Goal: Task Accomplishment & Management: Complete application form

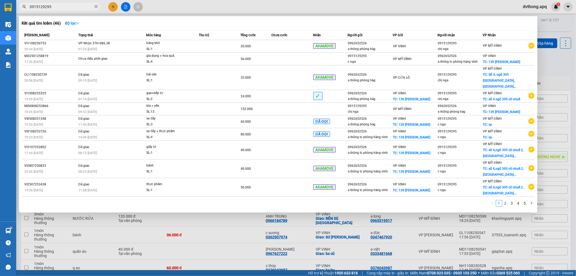
type input "0915129295"
click at [558, 26] on div at bounding box center [288, 138] width 576 height 276
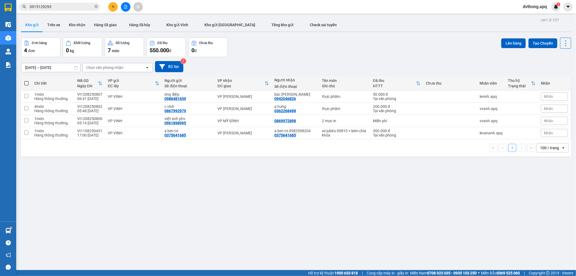
scroll to position [25, 0]
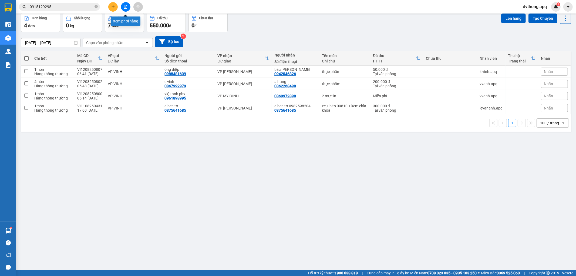
click at [125, 7] on icon "file-add" at bounding box center [126, 7] width 4 height 4
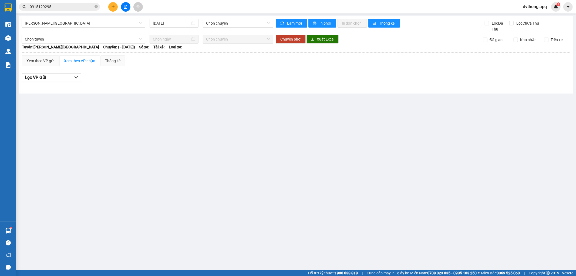
click at [120, 28] on div "Gia Lâm - Mỹ Đình 12/08/2025 Chọn chuyến" at bounding box center [148, 25] width 252 height 13
click at [120, 23] on span "Gia Lâm - Mỹ Đình" at bounding box center [83, 23] width 117 height 8
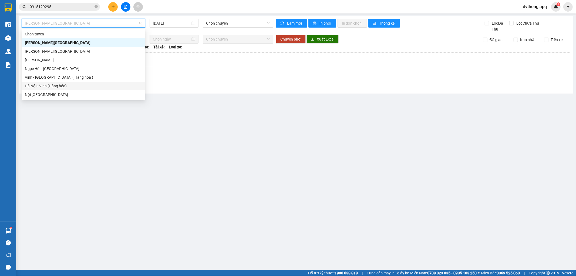
click at [96, 82] on div "Hà Nội - Vinh (Hàng hóa)" at bounding box center [84, 86] width 124 height 9
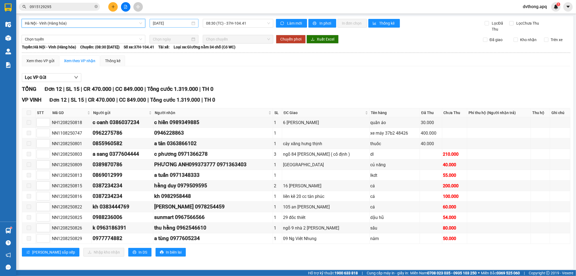
click at [169, 24] on input "[DATE]" at bounding box center [172, 23] width 38 height 6
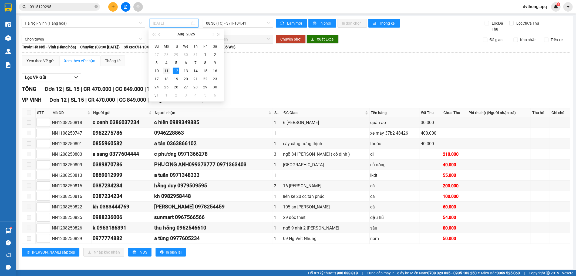
click at [164, 71] on div "11" at bounding box center [166, 71] width 6 height 6
type input "[DATE]"
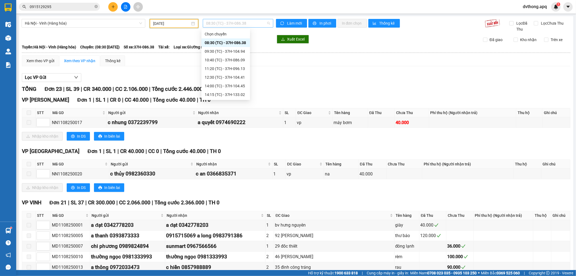
click at [227, 25] on span "08:30 (TC) - 37H-086.38" at bounding box center [238, 23] width 64 height 8
click at [231, 85] on div "23:15 (TC) - 37H-104.82" at bounding box center [226, 86] width 42 height 6
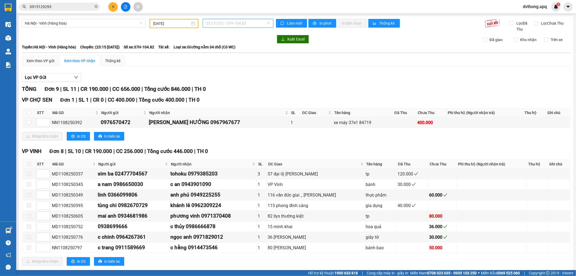
click at [241, 25] on span "23:15 (TC) - 37H-104.82" at bounding box center [238, 23] width 64 height 8
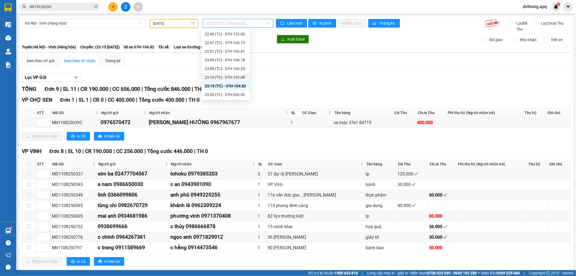
click at [234, 79] on div "23:10 (TC) - 37H-133.08" at bounding box center [226, 77] width 42 height 6
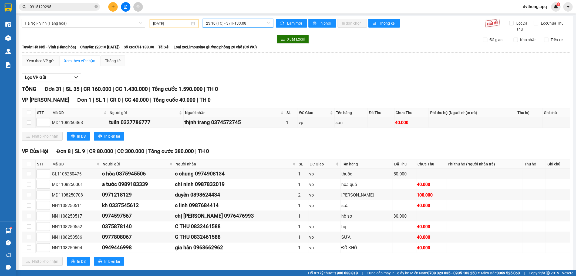
click at [243, 23] on span "23:10 (TC) - 37H-133.08" at bounding box center [238, 23] width 64 height 8
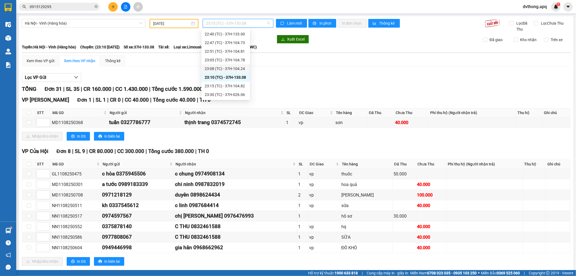
click at [237, 66] on div "23:08 (TC) - 37H-104.24" at bounding box center [226, 69] width 42 height 6
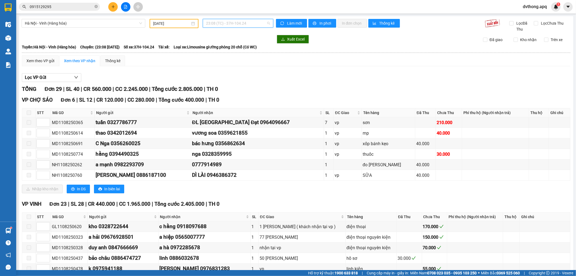
click at [244, 23] on span "23:08 (TC) - 37H-104.24" at bounding box center [238, 23] width 64 height 8
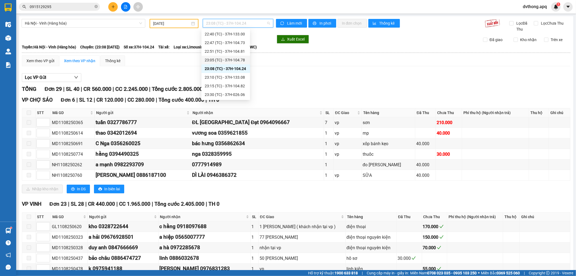
click at [237, 59] on div "23:05 (TC) - 37H-104.78" at bounding box center [226, 60] width 42 height 6
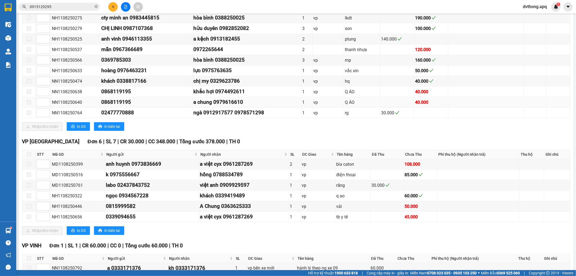
scroll to position [244, 0]
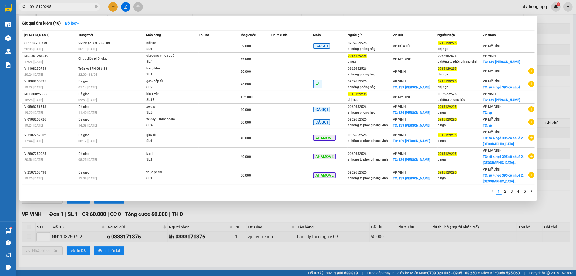
click at [79, 7] on input "0915129295" at bounding box center [62, 7] width 64 height 6
paste input "GL1108250408"
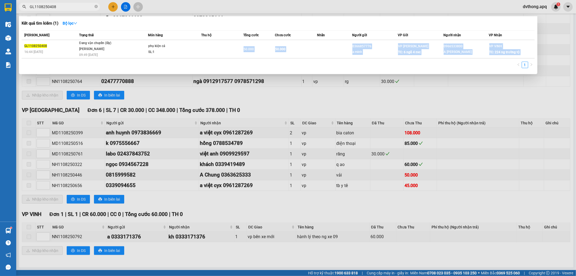
drag, startPoint x: 193, startPoint y: 52, endPoint x: 185, endPoint y: 60, distance: 11.7
click at [188, 60] on div "Mã ĐH Trạng thái Món hàng Thu hộ Tổng cước Chưa cước Nhãn Người gửi VP Gửi Ngườ…" at bounding box center [278, 50] width 513 height 41
click at [180, 62] on div "1" at bounding box center [278, 67] width 513 height 10
click at [90, 5] on input "GL1108250408" at bounding box center [62, 7] width 64 height 6
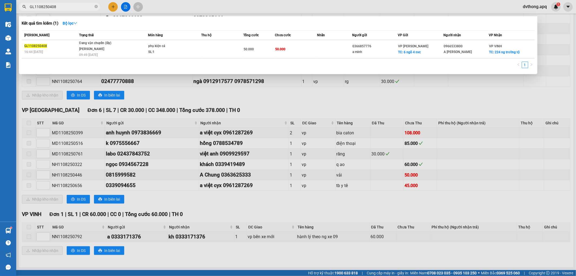
paste input "MD1108250436"
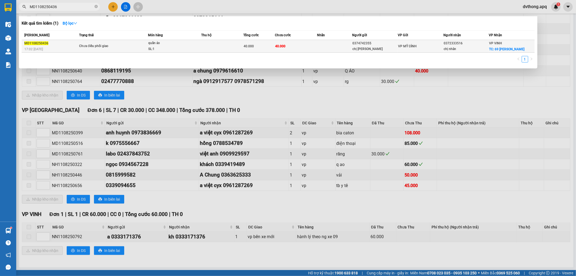
type input "MD1108250436"
click at [215, 50] on td at bounding box center [222, 46] width 42 height 13
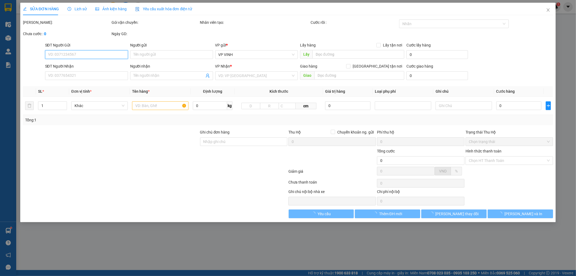
type input "0374742355"
type input "chị [PERSON_NAME]"
type input "0372333516"
type input "chị nhân"
checkbox input "true"
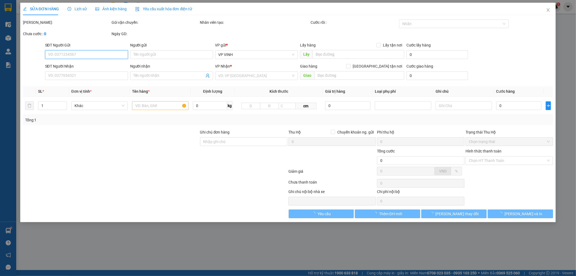
type input "69 nguyễn duy trinh"
type input "40.000"
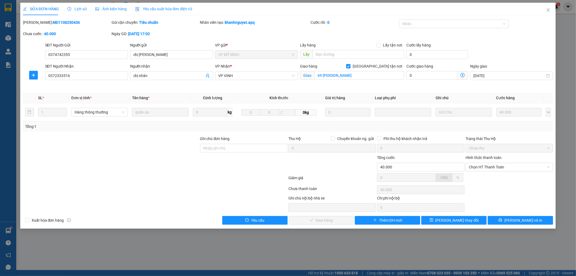
click at [70, 8] on icon "clock-circle" at bounding box center [70, 9] width 4 height 4
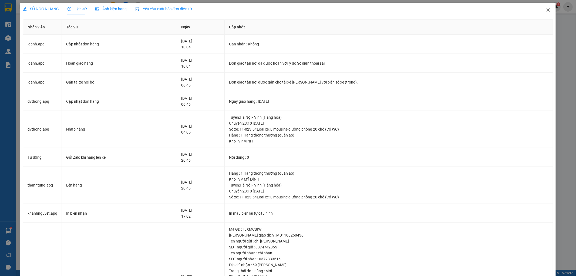
click at [546, 9] on icon "close" at bounding box center [548, 10] width 4 height 4
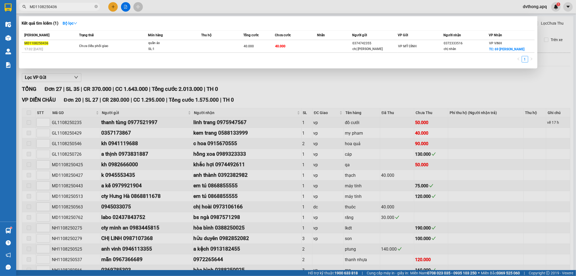
click at [76, 5] on input "MD1108250436" at bounding box center [62, 7] width 64 height 6
paste input "NH1108250117"
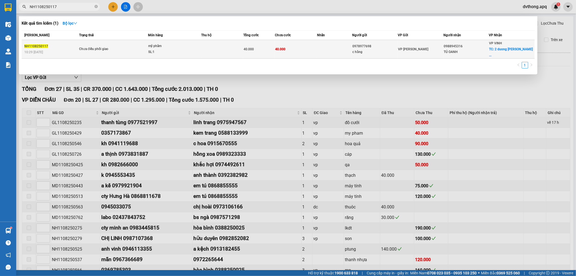
type input "NH1108250117"
click at [118, 46] on div "Chưa điều phối giao" at bounding box center [99, 49] width 41 height 6
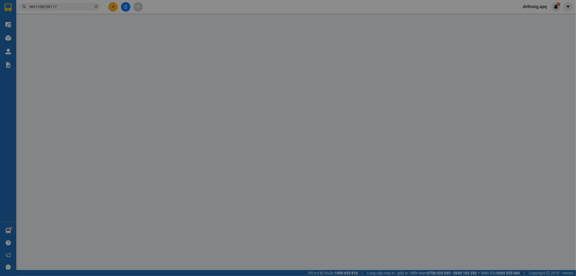
type input "0978977698"
type input "c hằng"
type input "0988945316"
type input "TÚ OANH"
checkbox input "true"
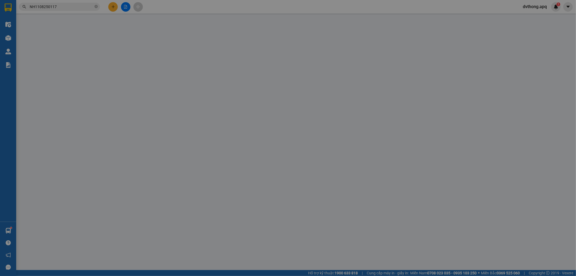
type input "2 duong hoang nghĩa lương lê lợi"
type input "40.000"
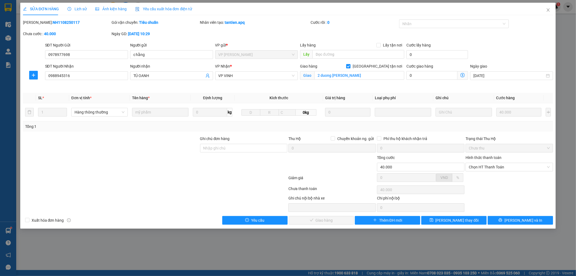
click at [80, 8] on span "Lịch sử" at bounding box center [77, 9] width 19 height 4
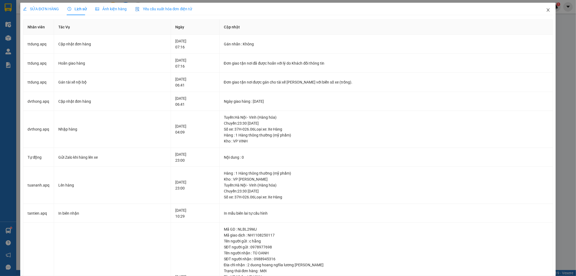
click at [546, 9] on icon "close" at bounding box center [548, 10] width 4 height 4
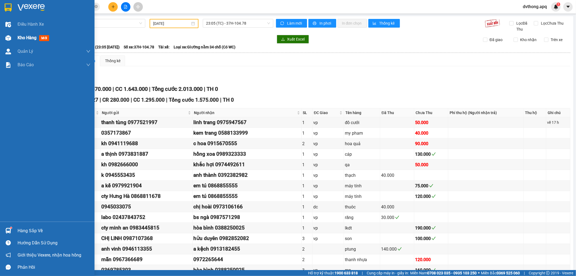
click at [18, 38] on span "Kho hàng" at bounding box center [27, 37] width 19 height 5
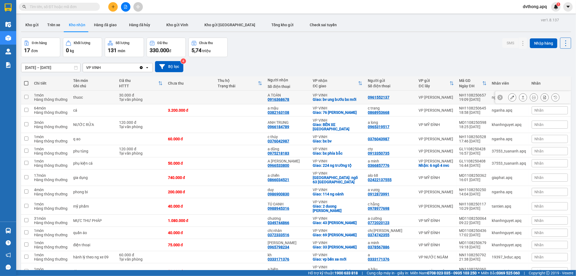
click at [237, 93] on td at bounding box center [240, 98] width 50 height 14
checkbox input "true"
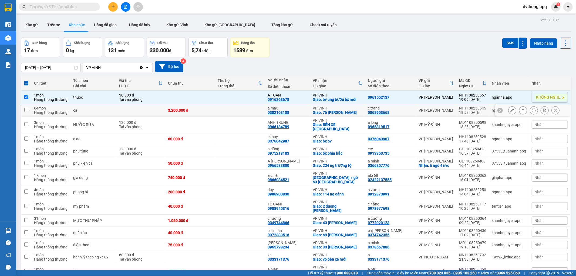
click at [226, 105] on td at bounding box center [240, 110] width 50 height 12
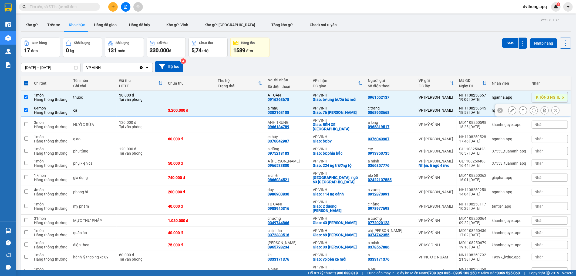
click at [229, 114] on td at bounding box center [240, 110] width 50 height 12
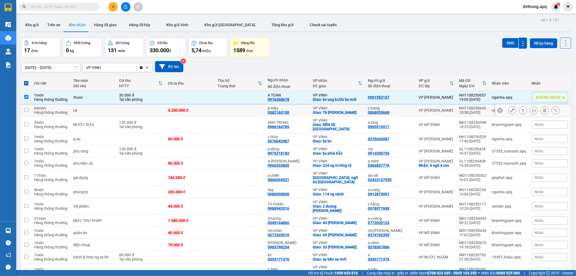
click at [242, 111] on td at bounding box center [240, 110] width 50 height 12
checkbox input "true"
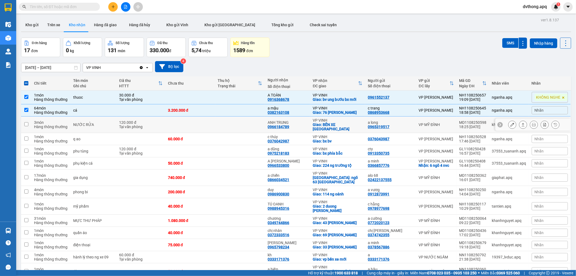
click at [241, 118] on td at bounding box center [240, 124] width 50 height 16
checkbox input "true"
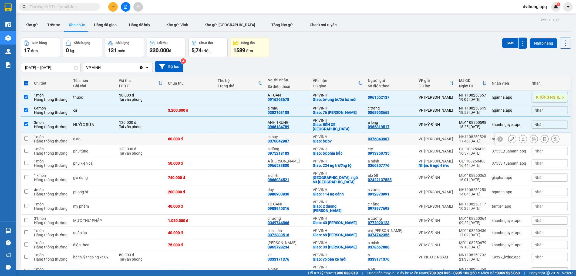
click at [245, 133] on td at bounding box center [240, 139] width 50 height 12
checkbox input "true"
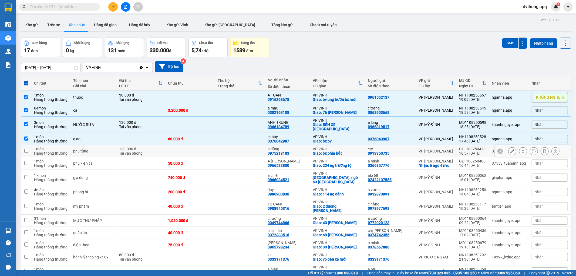
click at [243, 145] on td at bounding box center [240, 151] width 50 height 12
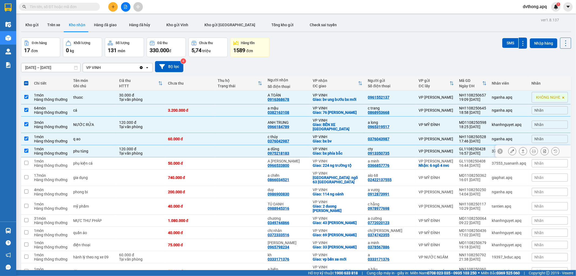
checkbox input "true"
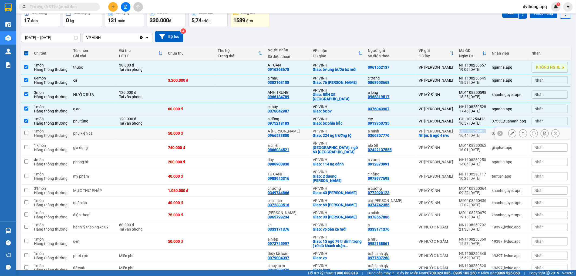
drag, startPoint x: 485, startPoint y: 126, endPoint x: 458, endPoint y: 126, distance: 27.0
click at [458, 127] on td "GL1108250408 16:44 11/08" at bounding box center [473, 133] width 33 height 12
checkbox input "true"
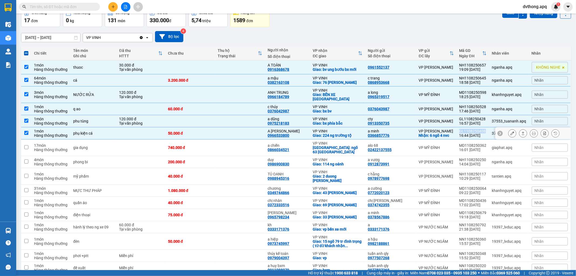
copy div "GL1108250408"
click at [522, 143] on button at bounding box center [524, 147] width 8 height 9
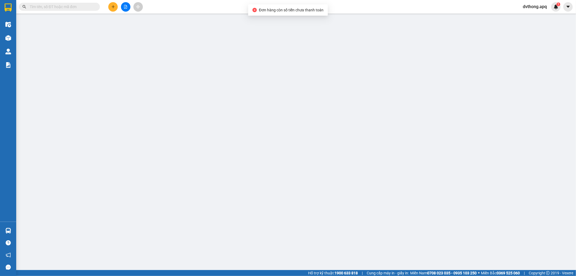
type input "02422137555"
type input "alo 68"
type input "0866034521"
type input "a chiến"
checkbox input "true"
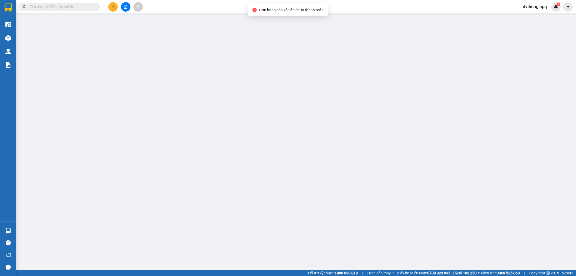
type input "ngõ 63 phong định cảng"
type input "740.000"
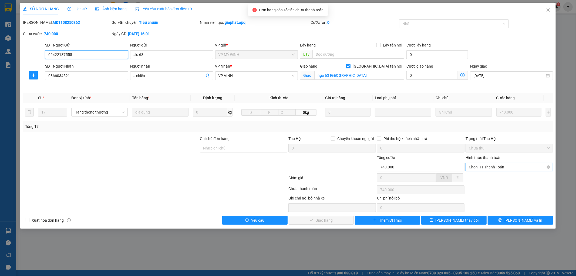
click at [495, 167] on span "Chọn HT Thanh Toán" at bounding box center [509, 167] width 81 height 8
click at [488, 179] on div "Tại văn phòng" at bounding box center [509, 178] width 81 height 6
type input "0"
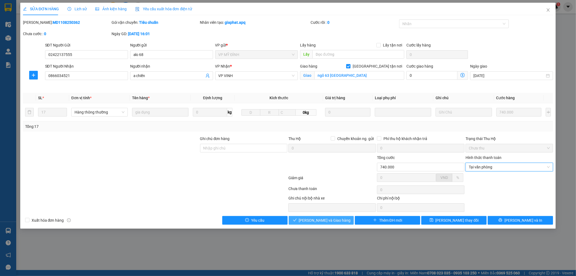
click at [320, 223] on button "[PERSON_NAME] và Giao hàng" at bounding box center [321, 220] width 65 height 9
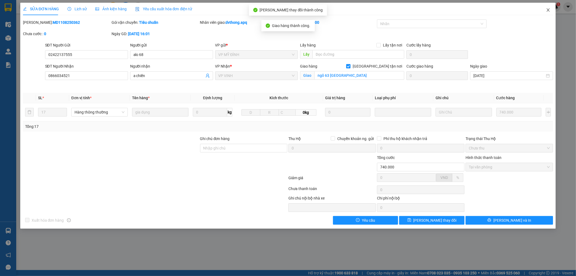
click at [549, 9] on icon "close" at bounding box center [548, 10] width 4 height 4
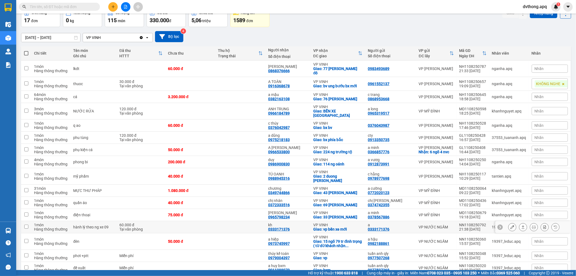
scroll to position [60, 0]
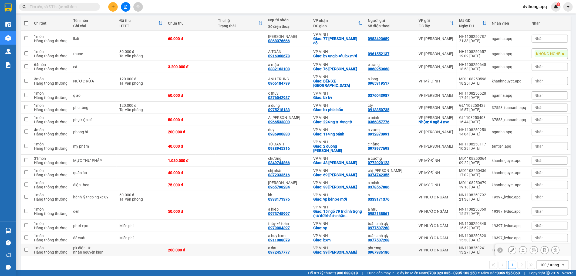
click at [226, 244] on td at bounding box center [241, 250] width 50 height 12
checkbox input "true"
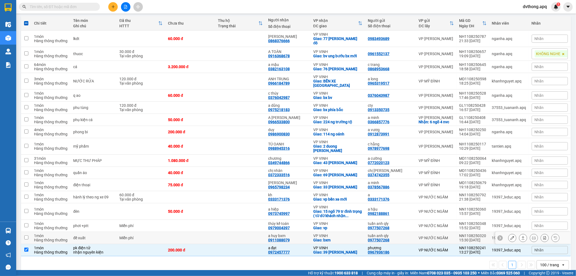
click at [241, 232] on td at bounding box center [241, 238] width 50 height 12
checkbox input "true"
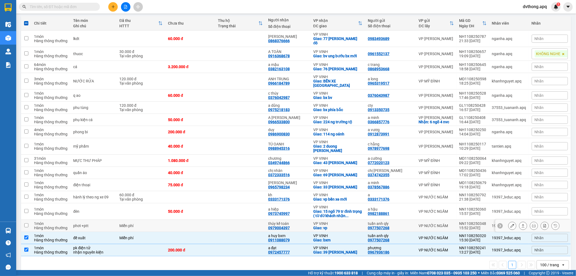
click at [248, 222] on td at bounding box center [241, 226] width 50 height 12
checkbox input "true"
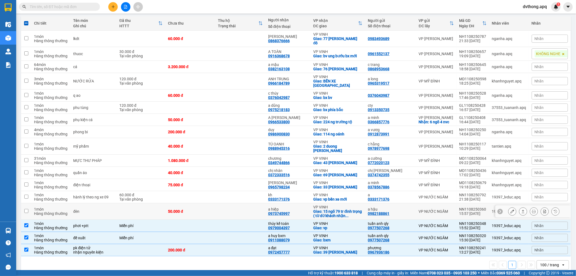
click at [252, 209] on td at bounding box center [241, 211] width 50 height 16
checkbox input "true"
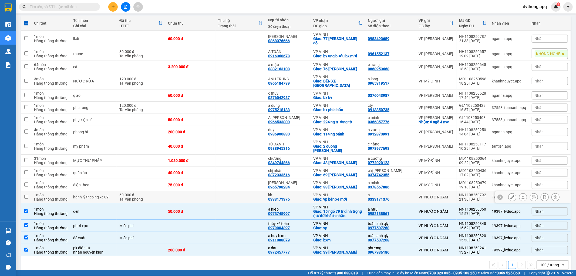
click at [222, 196] on td at bounding box center [241, 197] width 50 height 12
checkbox input "true"
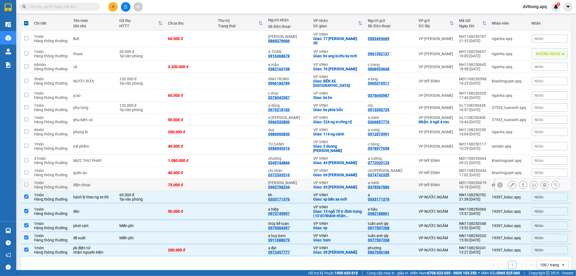
click at [243, 182] on td at bounding box center [241, 185] width 50 height 12
checkbox input "true"
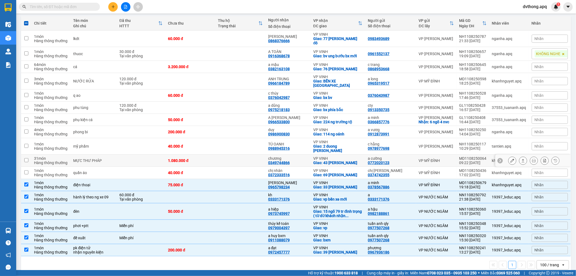
click at [252, 158] on td at bounding box center [241, 161] width 50 height 12
checkbox input "true"
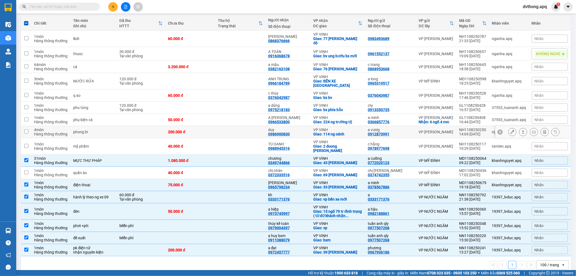
click at [246, 128] on td at bounding box center [241, 132] width 50 height 12
checkbox input "true"
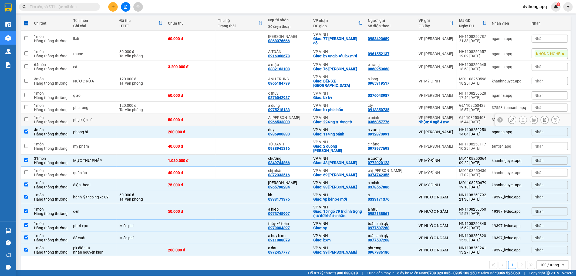
click at [245, 120] on td at bounding box center [241, 120] width 50 height 12
checkbox input "true"
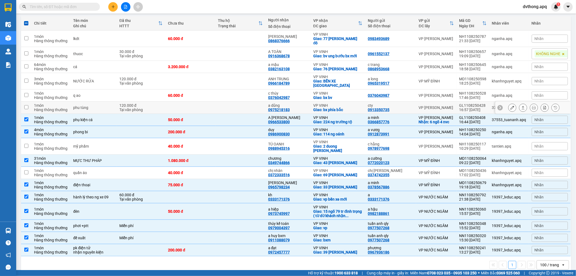
click at [247, 102] on td at bounding box center [241, 108] width 50 height 12
checkbox input "true"
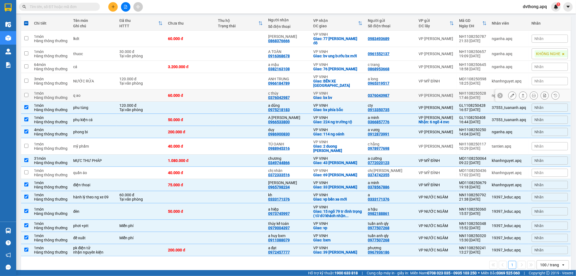
click at [250, 92] on td at bounding box center [241, 95] width 50 height 12
checkbox input "true"
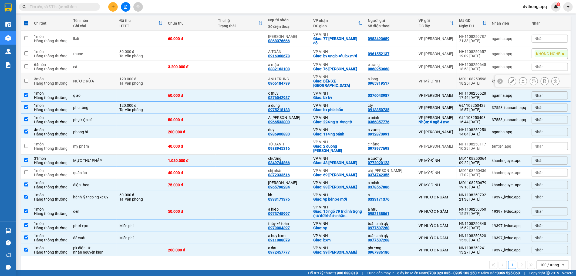
click at [252, 79] on td at bounding box center [241, 81] width 50 height 16
checkbox input "true"
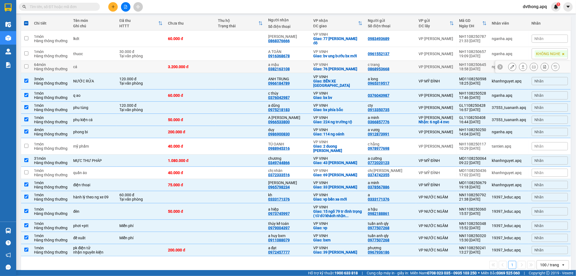
click at [253, 65] on td at bounding box center [241, 67] width 50 height 12
checkbox input "true"
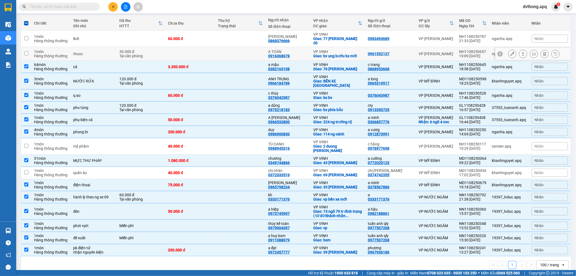
click at [253, 50] on td at bounding box center [241, 54] width 50 height 14
checkbox input "true"
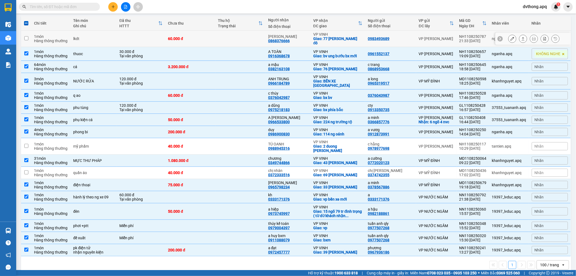
click at [258, 41] on td at bounding box center [241, 39] width 50 height 16
checkbox input "true"
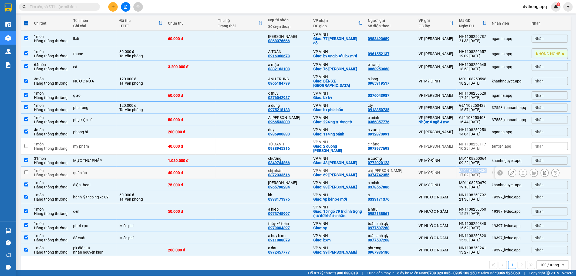
drag, startPoint x: 484, startPoint y: 166, endPoint x: 458, endPoint y: 166, distance: 25.9
click at [460, 168] on div "MD1108250436" at bounding box center [473, 170] width 27 height 4
checkbox input "true"
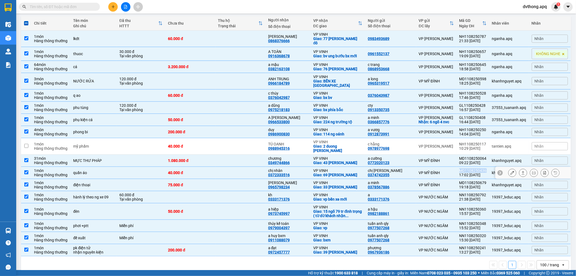
copy div "MD1108250436"
drag, startPoint x: 484, startPoint y: 138, endPoint x: 455, endPoint y: 138, distance: 29.5
click at [457, 138] on td "NH1108250117 10:29 11/08" at bounding box center [473, 146] width 33 height 16
checkbox input "true"
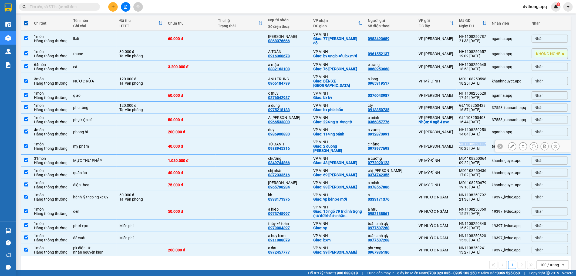
copy div "NH1108250117"
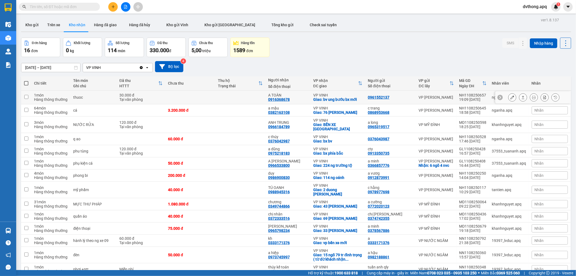
click at [219, 91] on td at bounding box center [241, 98] width 50 height 14
checkbox input "true"
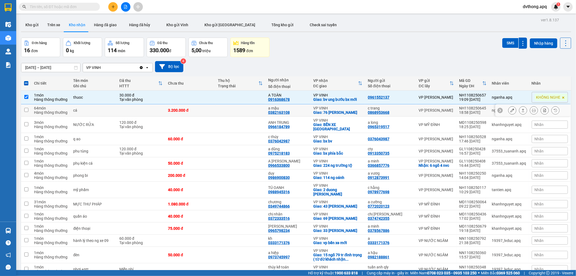
click at [224, 108] on td at bounding box center [241, 110] width 50 height 12
checkbox input "true"
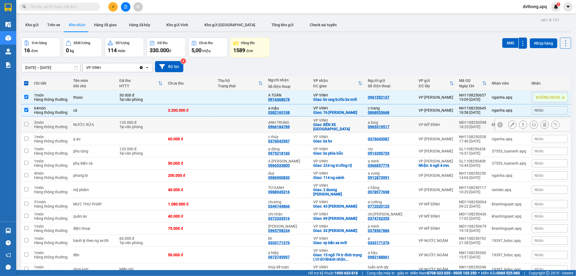
click at [228, 123] on td at bounding box center [241, 124] width 50 height 16
checkbox input "true"
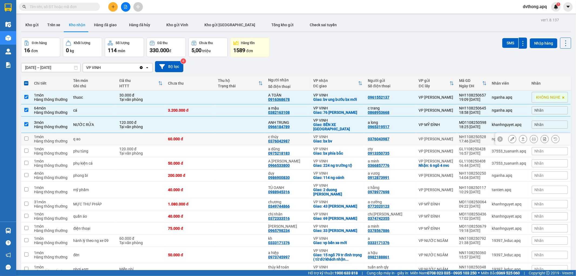
click at [231, 134] on td at bounding box center [241, 139] width 50 height 12
checkbox input "true"
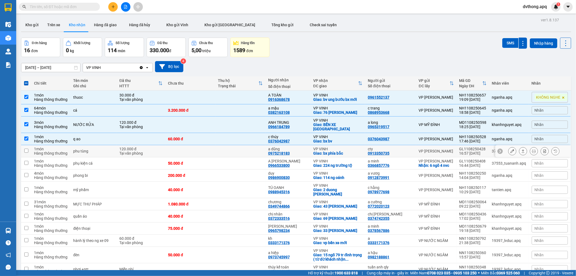
click at [230, 145] on td at bounding box center [241, 151] width 50 height 12
checkbox input "true"
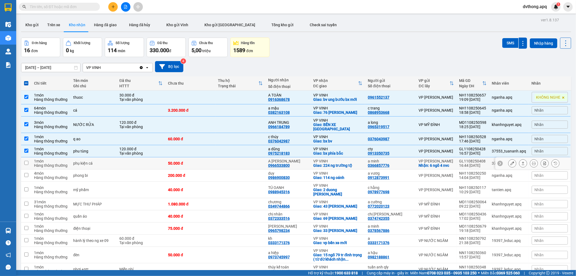
click at [230, 157] on td at bounding box center [241, 163] width 50 height 12
checkbox input "true"
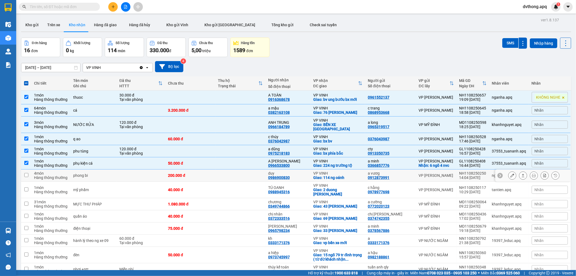
click at [230, 169] on td at bounding box center [241, 175] width 50 height 12
checkbox input "true"
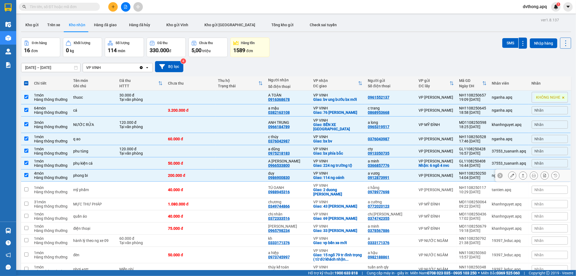
scroll to position [30, 0]
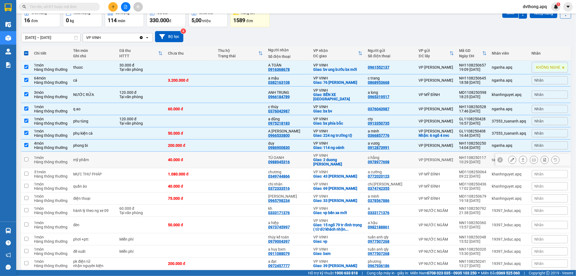
click at [242, 157] on td at bounding box center [241, 160] width 50 height 16
checkbox input "true"
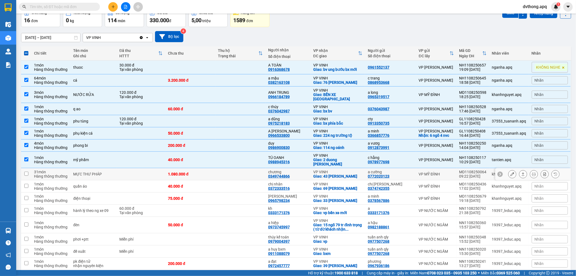
click at [239, 168] on td at bounding box center [241, 174] width 50 height 12
checkbox input "true"
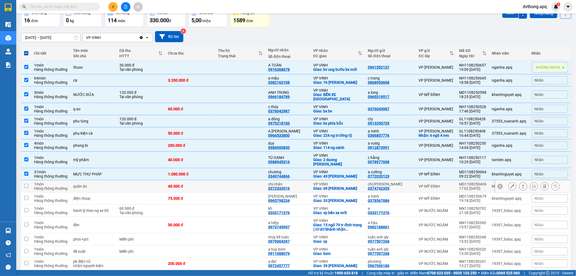
click at [237, 182] on td at bounding box center [241, 186] width 50 height 12
checkbox input "true"
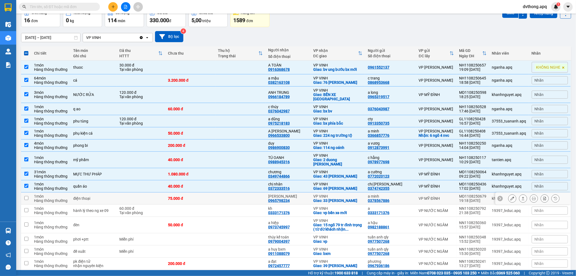
click at [225, 196] on td at bounding box center [241, 198] width 50 height 12
checkbox input "true"
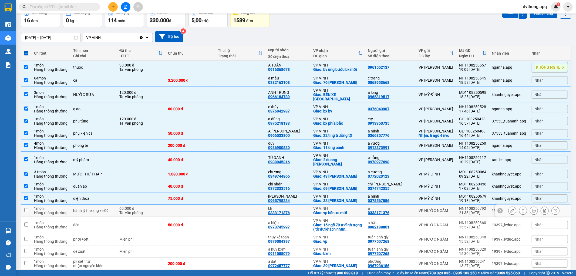
click at [226, 206] on td at bounding box center [241, 211] width 50 height 12
checkbox input "true"
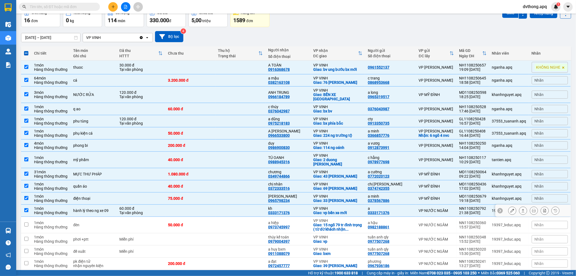
scroll to position [48, 0]
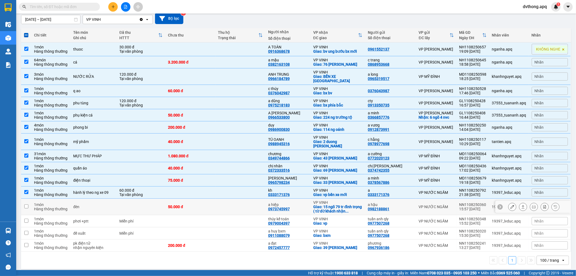
click at [239, 203] on td at bounding box center [241, 207] width 50 height 16
checkbox input "true"
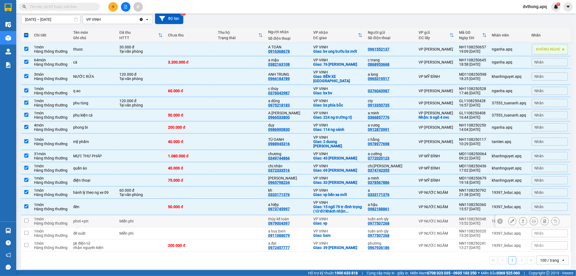
click at [240, 216] on td at bounding box center [241, 221] width 50 height 12
checkbox input "true"
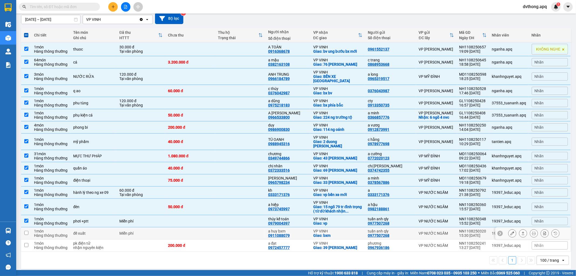
click at [242, 233] on td at bounding box center [241, 233] width 50 height 12
checkbox input "true"
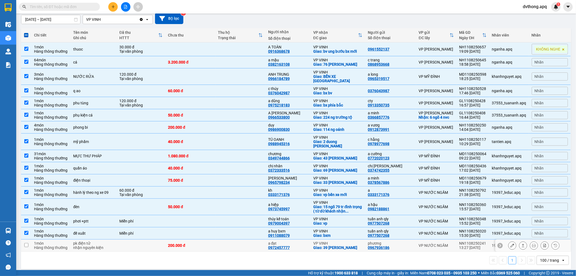
click at [244, 239] on td at bounding box center [241, 245] width 50 height 12
checkbox input "true"
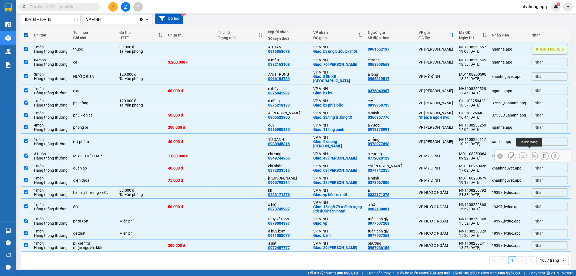
click at [532, 154] on icon at bounding box center [534, 156] width 4 height 4
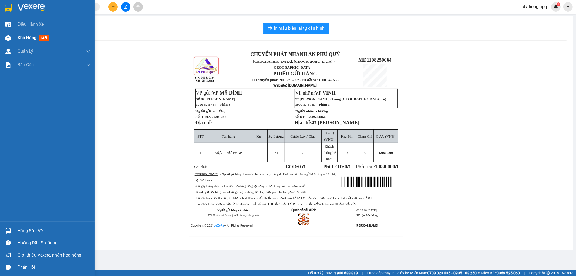
click at [6, 36] on img at bounding box center [8, 38] width 6 height 6
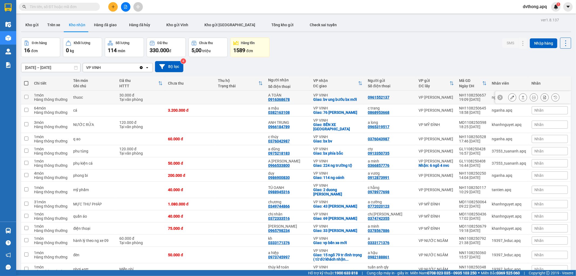
click at [249, 97] on td at bounding box center [241, 98] width 50 height 14
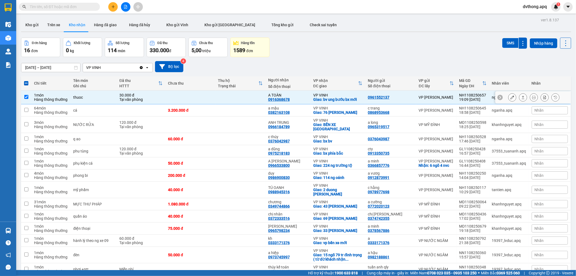
click at [246, 103] on td at bounding box center [241, 98] width 50 height 14
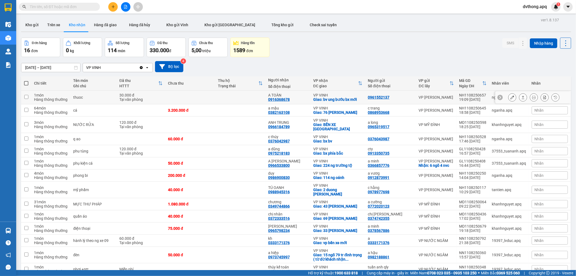
click at [248, 93] on td at bounding box center [241, 98] width 50 height 14
checkbox input "true"
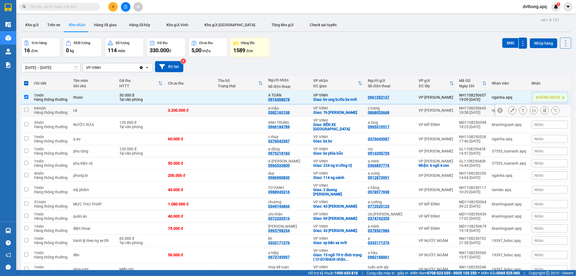
click at [250, 105] on td at bounding box center [241, 110] width 50 height 12
checkbox input "true"
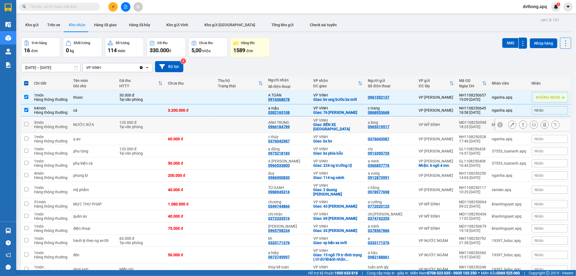
click at [481, 125] on div "18:25 11/08" at bounding box center [473, 127] width 27 height 4
checkbox input "true"
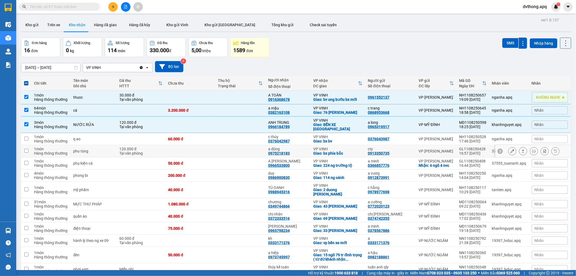
click at [486, 145] on td "GL1108250428 16:57 11/08" at bounding box center [473, 151] width 33 height 12
checkbox input "true"
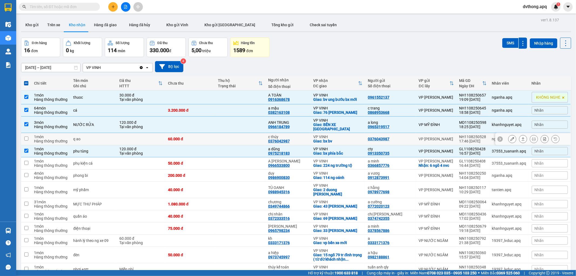
click at [481, 135] on div "NH1108250528" at bounding box center [473, 137] width 27 height 4
checkbox input "true"
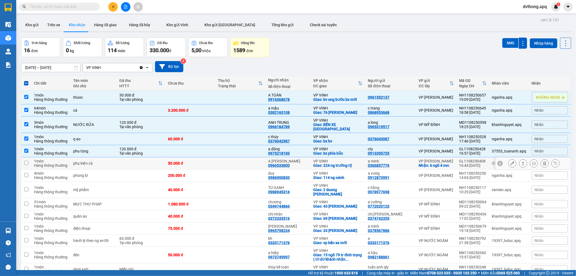
click at [395, 160] on div "a minh 0366857776" at bounding box center [390, 163] width 45 height 9
checkbox input "true"
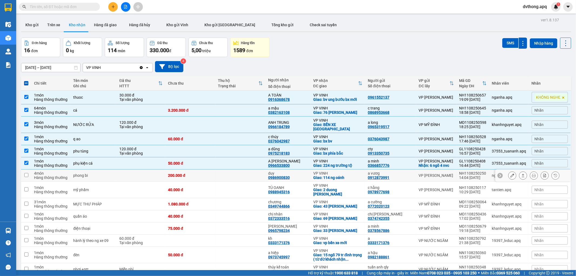
click at [395, 171] on div "a vươg" at bounding box center [390, 173] width 45 height 4
checkbox input "true"
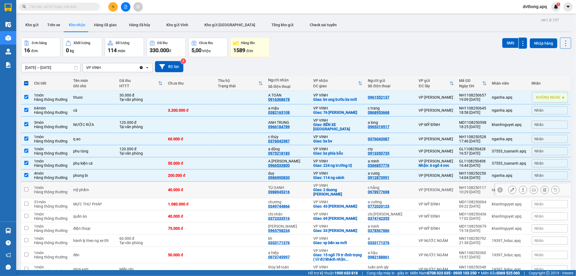
click at [399, 185] on div "c hằng" at bounding box center [390, 187] width 45 height 4
checkbox input "true"
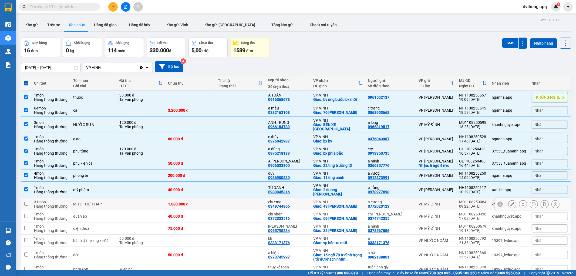
click at [401, 203] on div "a cường 0772020123" at bounding box center [390, 204] width 45 height 9
checkbox input "true"
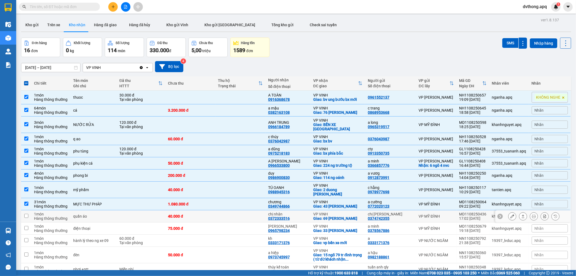
click at [396, 212] on div "chị lâm 0374742355" at bounding box center [390, 216] width 45 height 9
checkbox input "true"
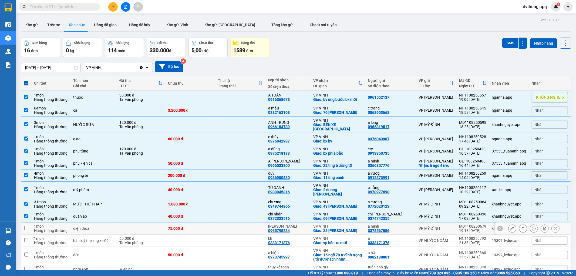
click at [396, 226] on div "a minh 0378567886" at bounding box center [390, 228] width 45 height 9
checkbox input "true"
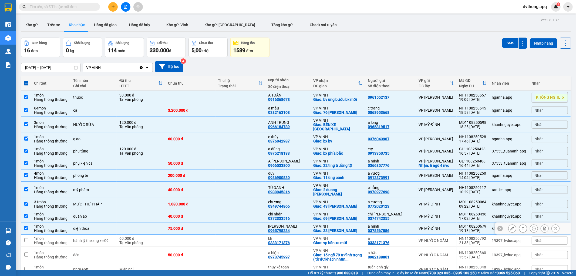
scroll to position [30, 0]
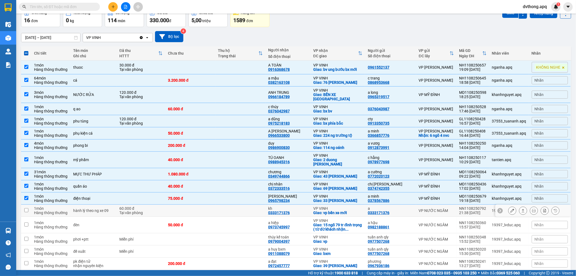
click at [413, 207] on td "a 0333171376" at bounding box center [390, 211] width 51 height 12
checkbox input "true"
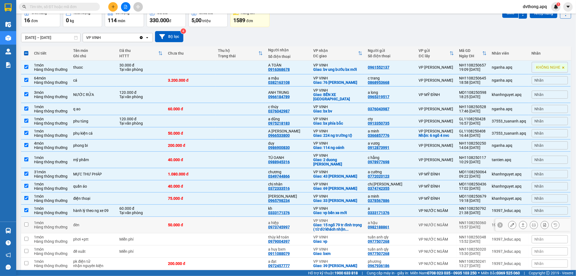
click at [399, 222] on div "a hậu 0982188861" at bounding box center [390, 224] width 45 height 9
checkbox input "true"
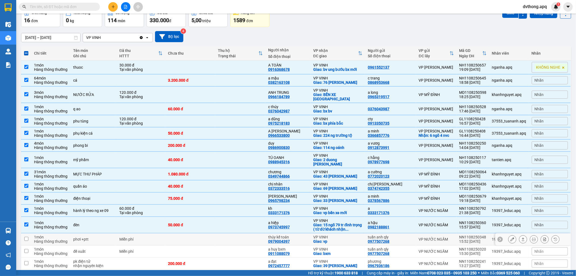
click at [391, 235] on div "tuấn anh qly 0977507268" at bounding box center [390, 239] width 45 height 9
checkbox input "true"
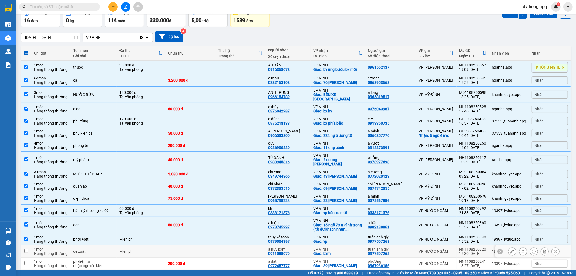
click at [389, 247] on div "tuấn anh qly" at bounding box center [390, 249] width 45 height 4
checkbox input "true"
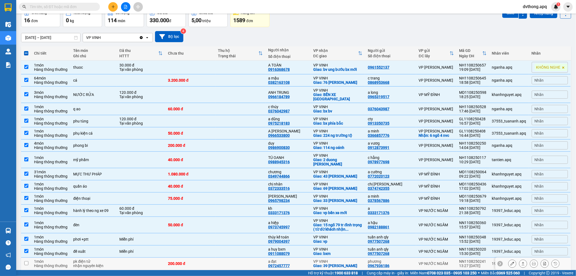
click at [407, 260] on div "phương 0967936186" at bounding box center [390, 263] width 45 height 9
checkbox input "true"
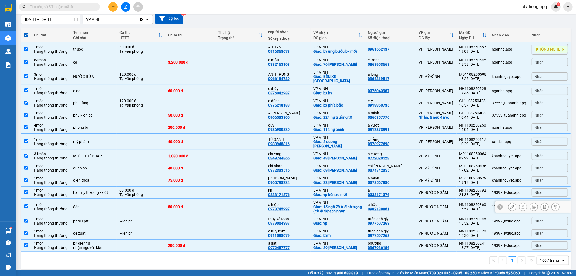
scroll to position [0, 0]
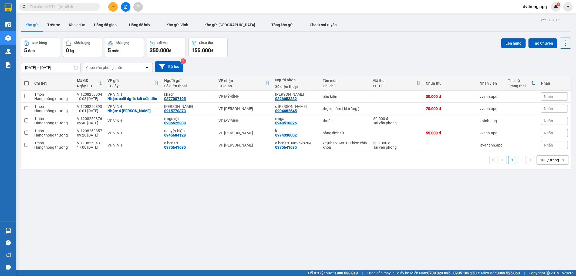
click at [68, 8] on input "text" at bounding box center [62, 7] width 64 height 6
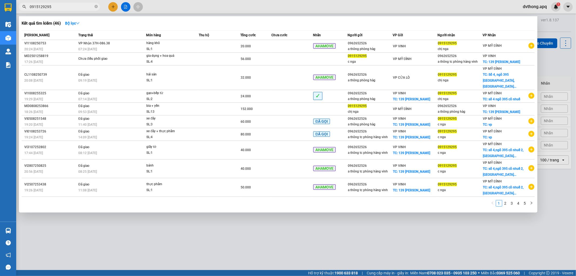
click at [253, 237] on div at bounding box center [288, 138] width 576 height 276
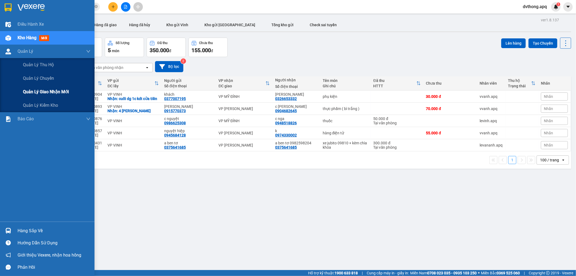
click at [41, 89] on span "Quản lý giao nhận mới" at bounding box center [46, 91] width 46 height 7
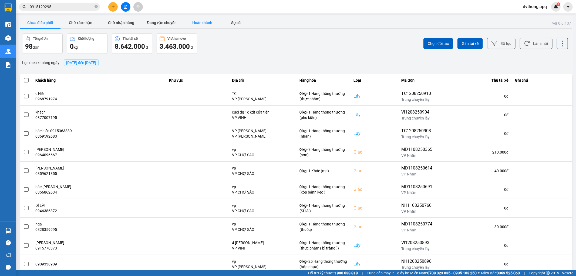
click at [195, 19] on button "Hoàn thành" at bounding box center [202, 22] width 41 height 11
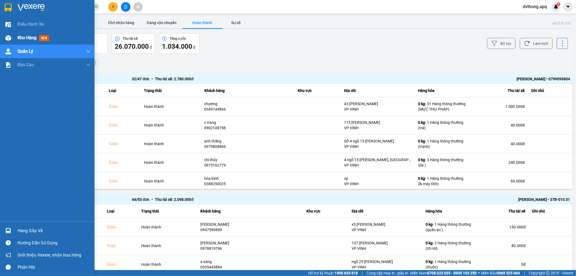
click at [7, 38] on img at bounding box center [8, 38] width 6 height 6
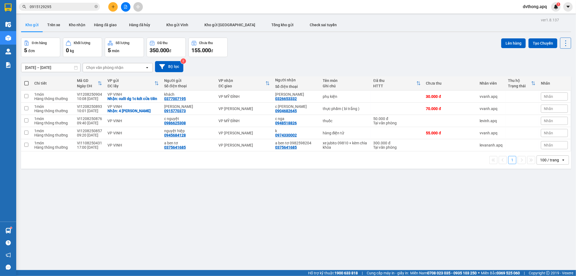
click at [78, 7] on input "0915129295" at bounding box center [62, 7] width 64 height 6
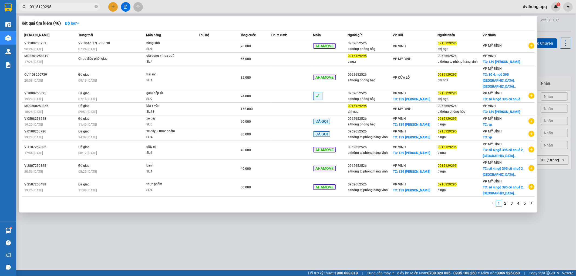
click at [78, 7] on input "0915129295" at bounding box center [62, 7] width 64 height 6
paste input "NN1108250241"
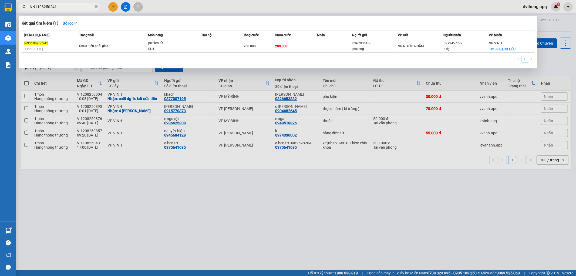
type input "NN1108250241"
click at [117, 43] on td "Chưa điều phối giao" at bounding box center [113, 46] width 70 height 13
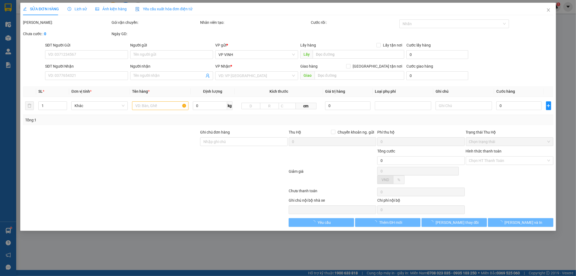
type input "0967936186"
type input "phương"
type input "0972457777"
type input "a đạt"
checkbox input "true"
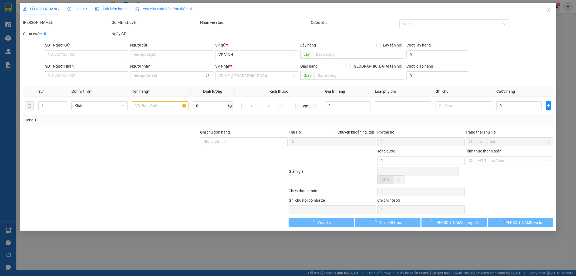
type input "39 BẠCH LIÊU"
type input "200.000"
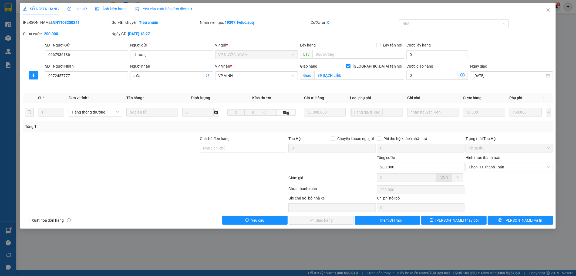
click at [78, 10] on span "Lịch sử" at bounding box center [77, 9] width 19 height 4
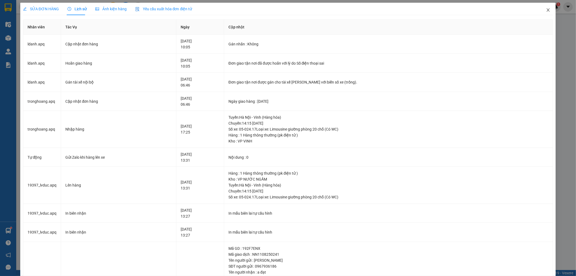
click at [547, 9] on icon "close" at bounding box center [548, 9] width 3 height 3
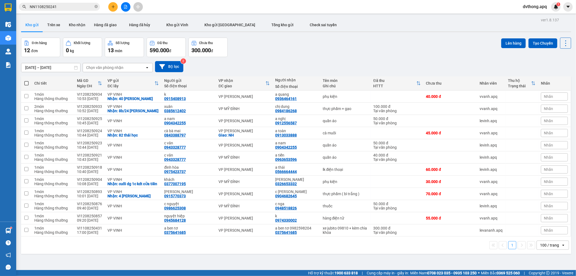
click at [76, 8] on input "NN1108250241" at bounding box center [62, 7] width 64 height 6
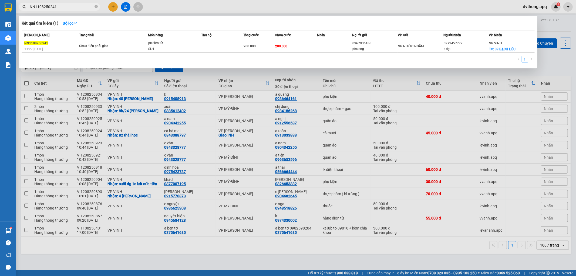
click at [76, 8] on input "NN1108250241" at bounding box center [62, 7] width 64 height 6
paste input "NH1108250572"
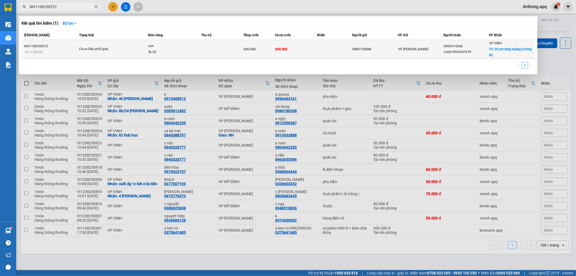
type input "NH1108250572"
click at [197, 55] on span "sơn SL: 20" at bounding box center [174, 49] width 53 height 12
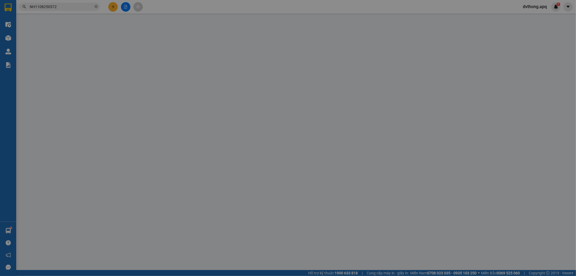
type input "0889159888"
type input "0903914368"
type input "a kiệt 0904447678"
checkbox input "true"
type input "09 phượng hoàng trường thi"
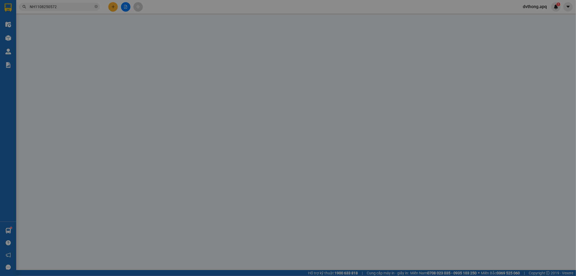
type input "600.000"
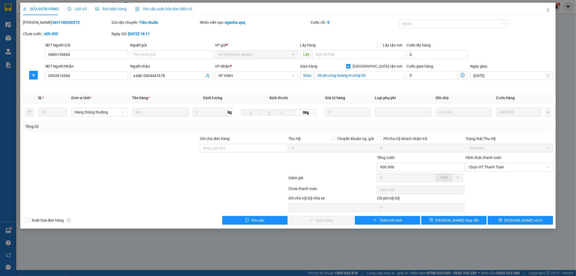
click at [79, 9] on span "Lịch sử" at bounding box center [77, 9] width 19 height 4
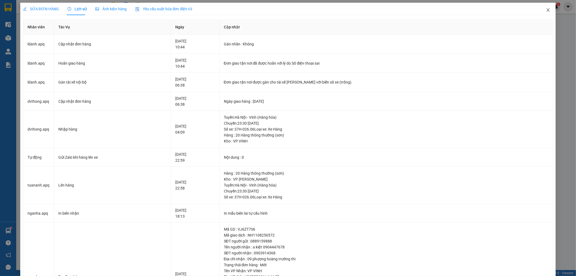
click at [543, 12] on span "Close" at bounding box center [548, 10] width 15 height 15
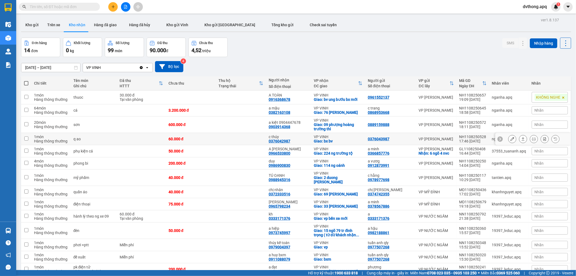
scroll to position [28, 0]
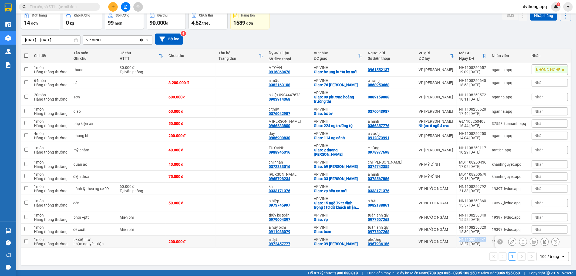
drag, startPoint x: 485, startPoint y: 238, endPoint x: 456, endPoint y: 236, distance: 28.7
click at [457, 236] on td "NN1108250241 13:27 [DATE]" at bounding box center [473, 242] width 33 height 12
checkbox input "true"
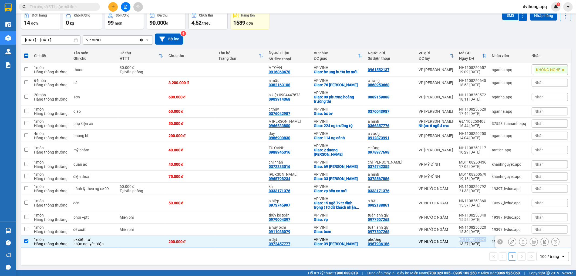
copy div "NN1108250241"
click at [338, 260] on div "1 100 / trang open" at bounding box center [296, 256] width 546 height 9
click at [374, 261] on div "1 100 / trang open" at bounding box center [296, 256] width 550 height 17
click at [229, 230] on td at bounding box center [241, 229] width 50 height 12
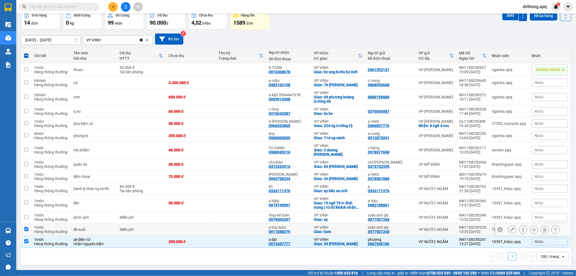
checkbox input "true"
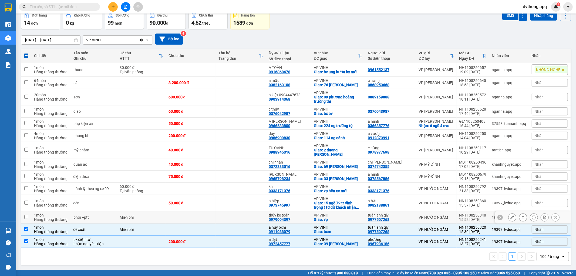
click at [236, 219] on td at bounding box center [241, 217] width 50 height 12
checkbox input "true"
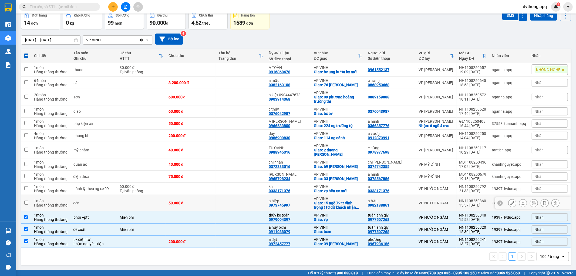
click at [255, 201] on td at bounding box center [241, 203] width 50 height 16
checkbox input "true"
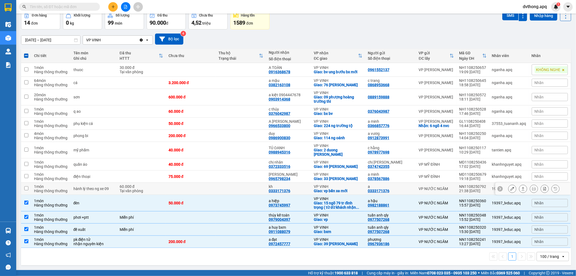
click at [258, 191] on td at bounding box center [241, 189] width 50 height 12
checkbox input "true"
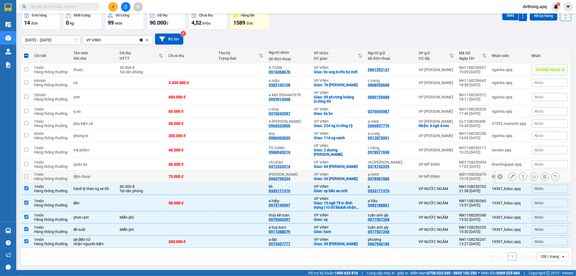
click at [257, 179] on td at bounding box center [241, 176] width 50 height 12
checkbox input "true"
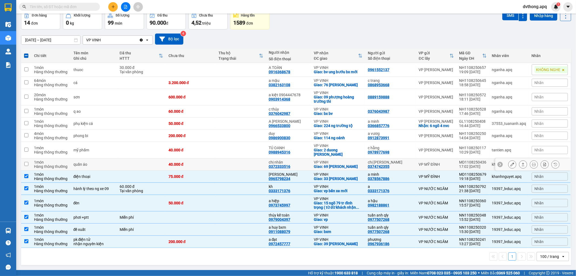
click at [260, 161] on td at bounding box center [241, 164] width 50 height 12
checkbox input "true"
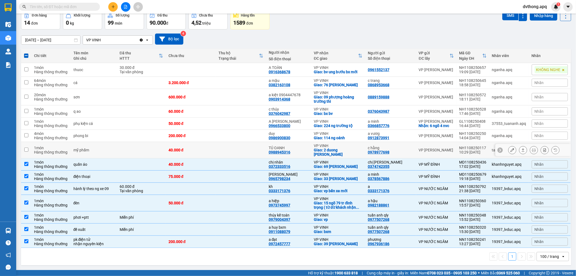
click at [257, 154] on td at bounding box center [241, 150] width 50 height 16
checkbox input "true"
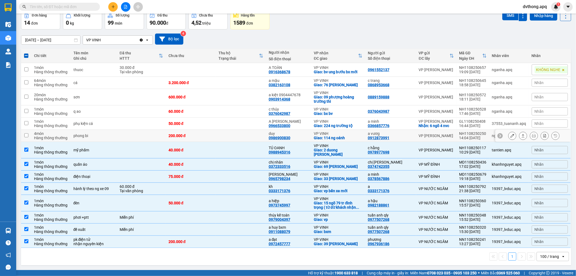
click at [257, 137] on td at bounding box center [241, 136] width 50 height 12
checkbox input "true"
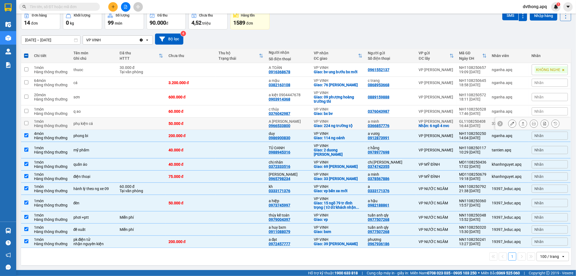
click at [256, 122] on td at bounding box center [241, 124] width 50 height 12
checkbox input "true"
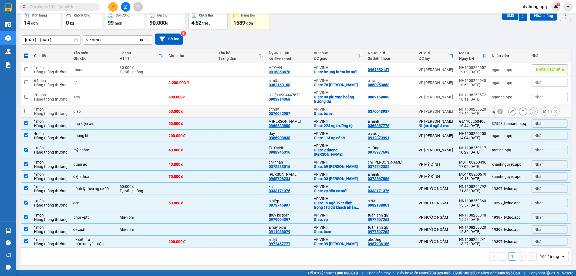
click at [255, 105] on td at bounding box center [241, 111] width 50 height 12
checkbox input "true"
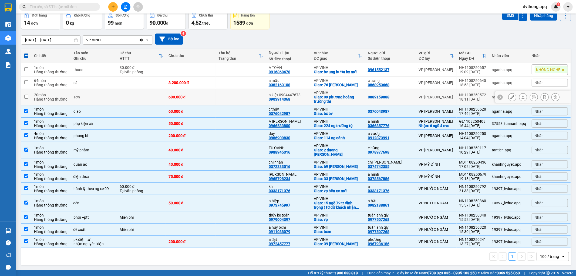
click at [257, 101] on td at bounding box center [241, 97] width 50 height 16
checkbox input "true"
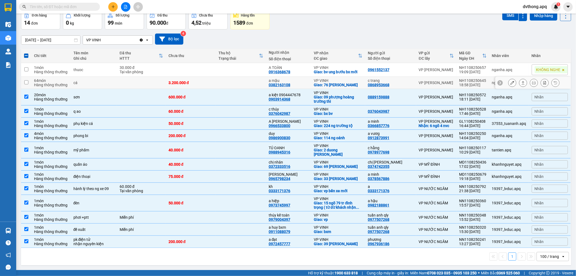
click at [260, 83] on td at bounding box center [241, 83] width 50 height 12
checkbox input "true"
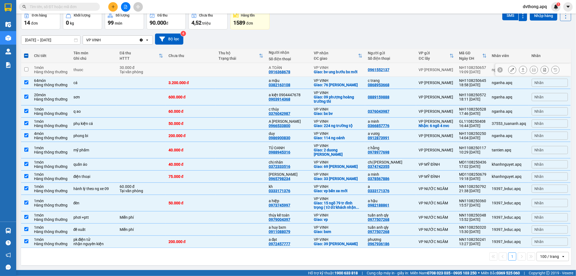
click at [260, 71] on td at bounding box center [241, 70] width 50 height 14
checkbox input "true"
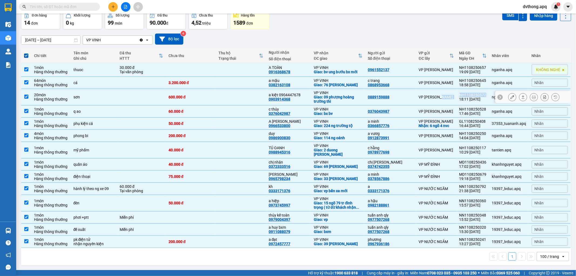
drag, startPoint x: 485, startPoint y: 95, endPoint x: 454, endPoint y: 96, distance: 30.8
click at [454, 96] on tr "20 món Hàng thông thường sơn 600.000 đ a kiệt 0904447678 0903914368 VP VINH Gia…" at bounding box center [296, 97] width 550 height 16
checkbox input "false"
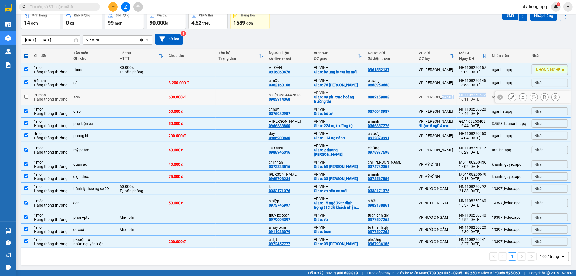
copy tr "VP NGỌC HỒI NH1108250572"
